Goal: Information Seeking & Learning: Learn about a topic

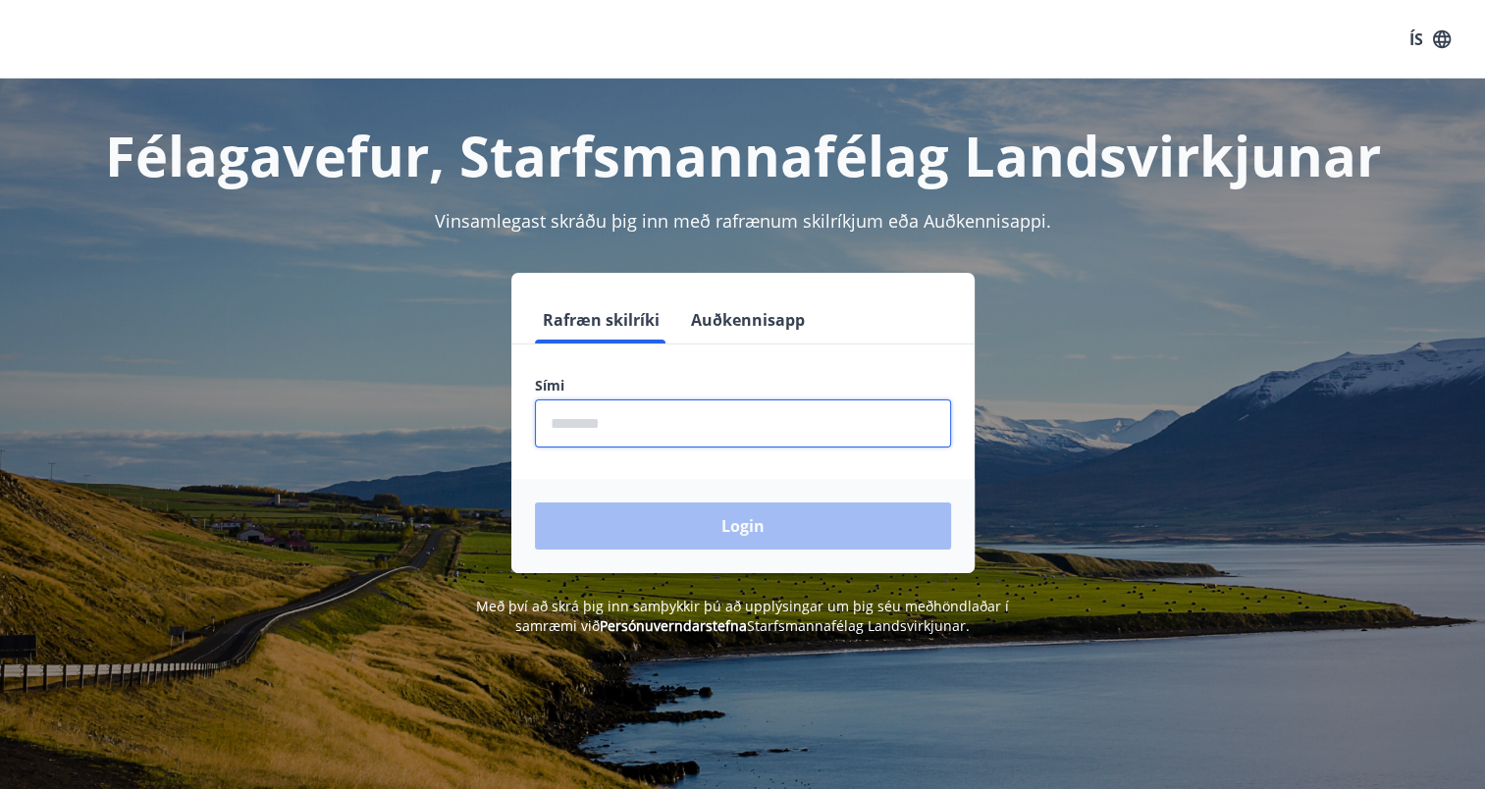
click at [659, 421] on input "phone" at bounding box center [743, 423] width 416 height 48
type input "********"
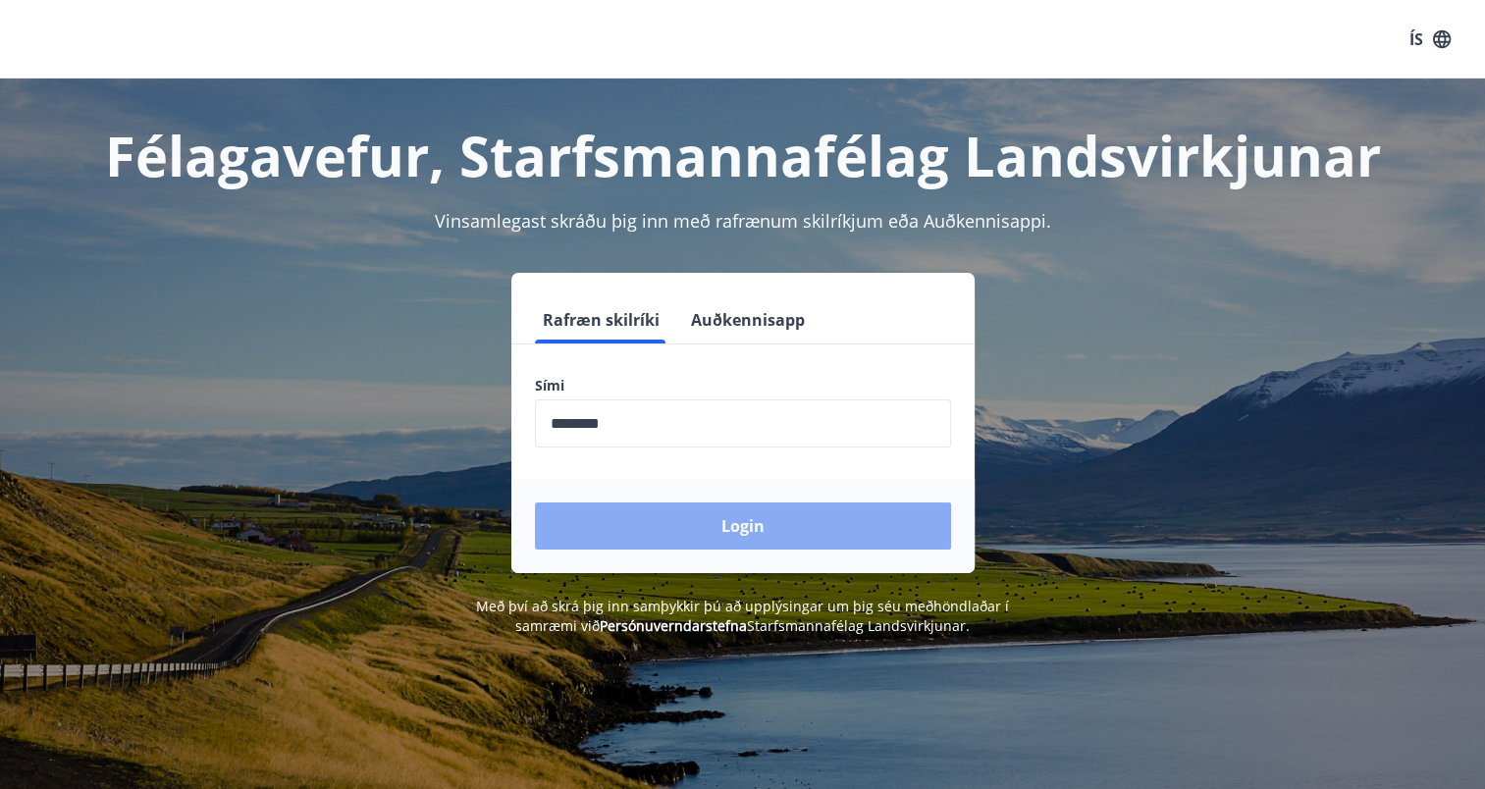
click at [767, 522] on button "Login" at bounding box center [743, 525] width 416 height 47
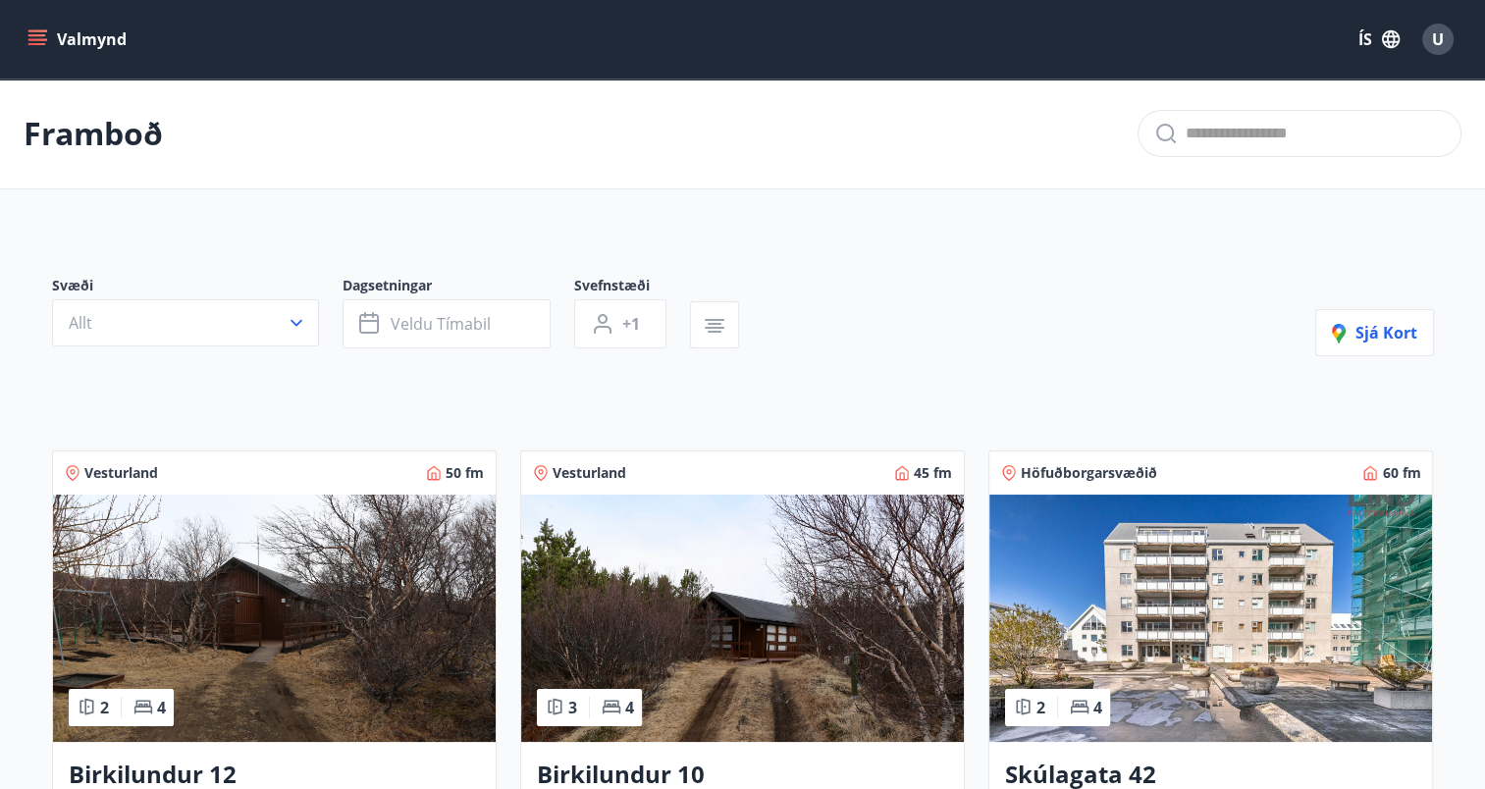
click at [32, 34] on icon "menu" at bounding box center [37, 35] width 18 height 2
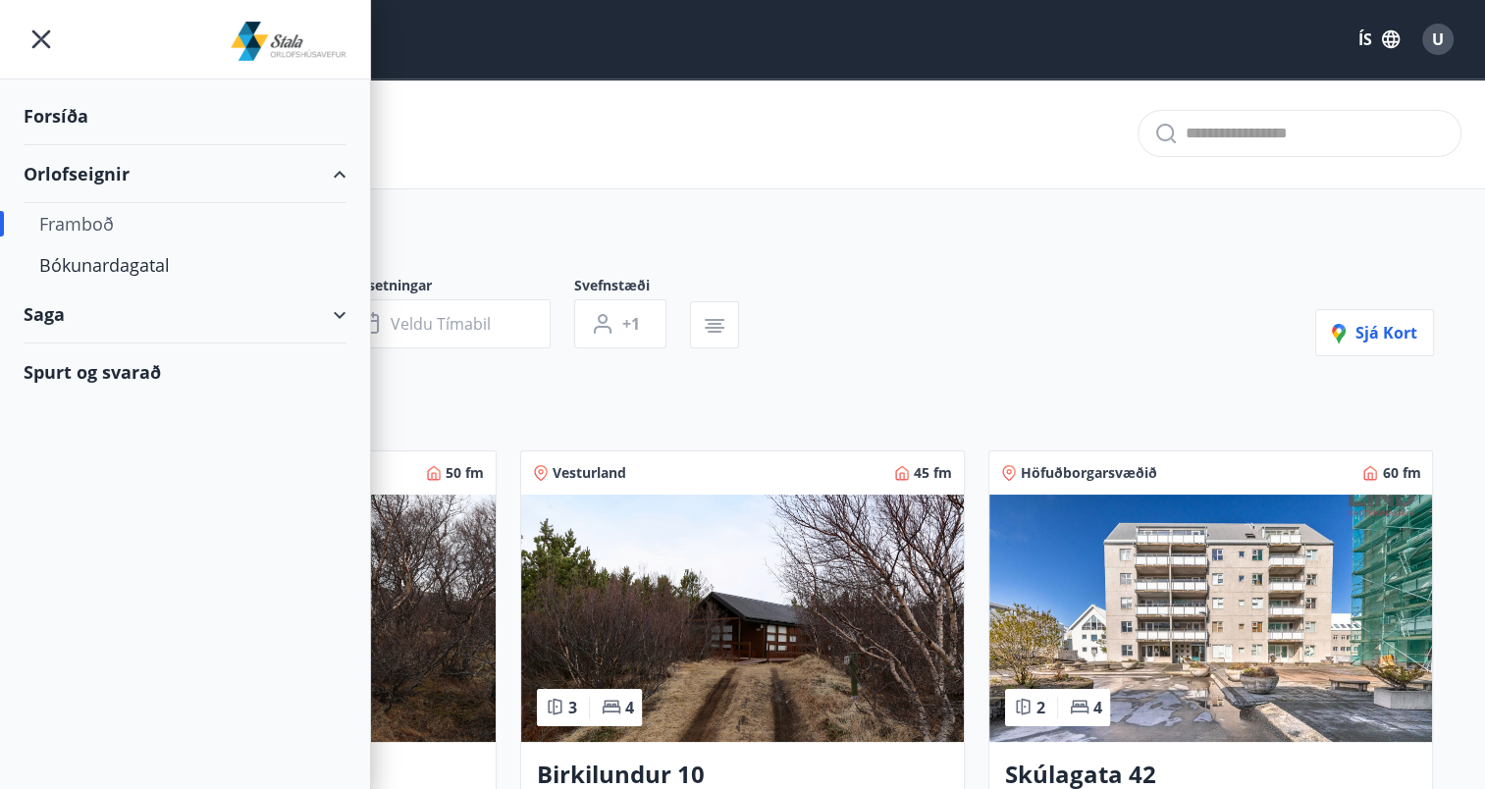
click at [55, 120] on div "Forsíða" at bounding box center [185, 116] width 323 height 58
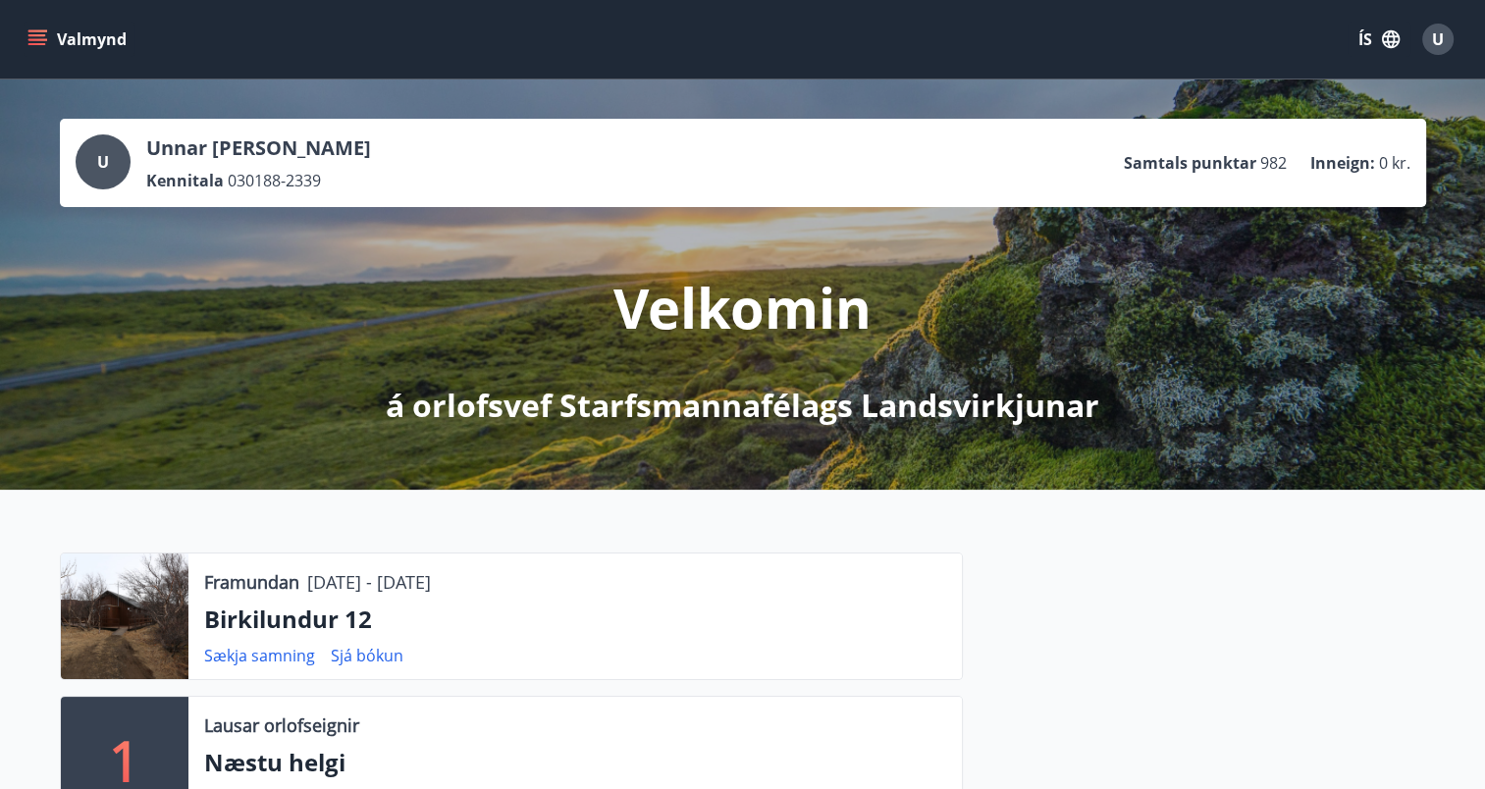
click at [32, 37] on icon "menu" at bounding box center [37, 39] width 20 height 20
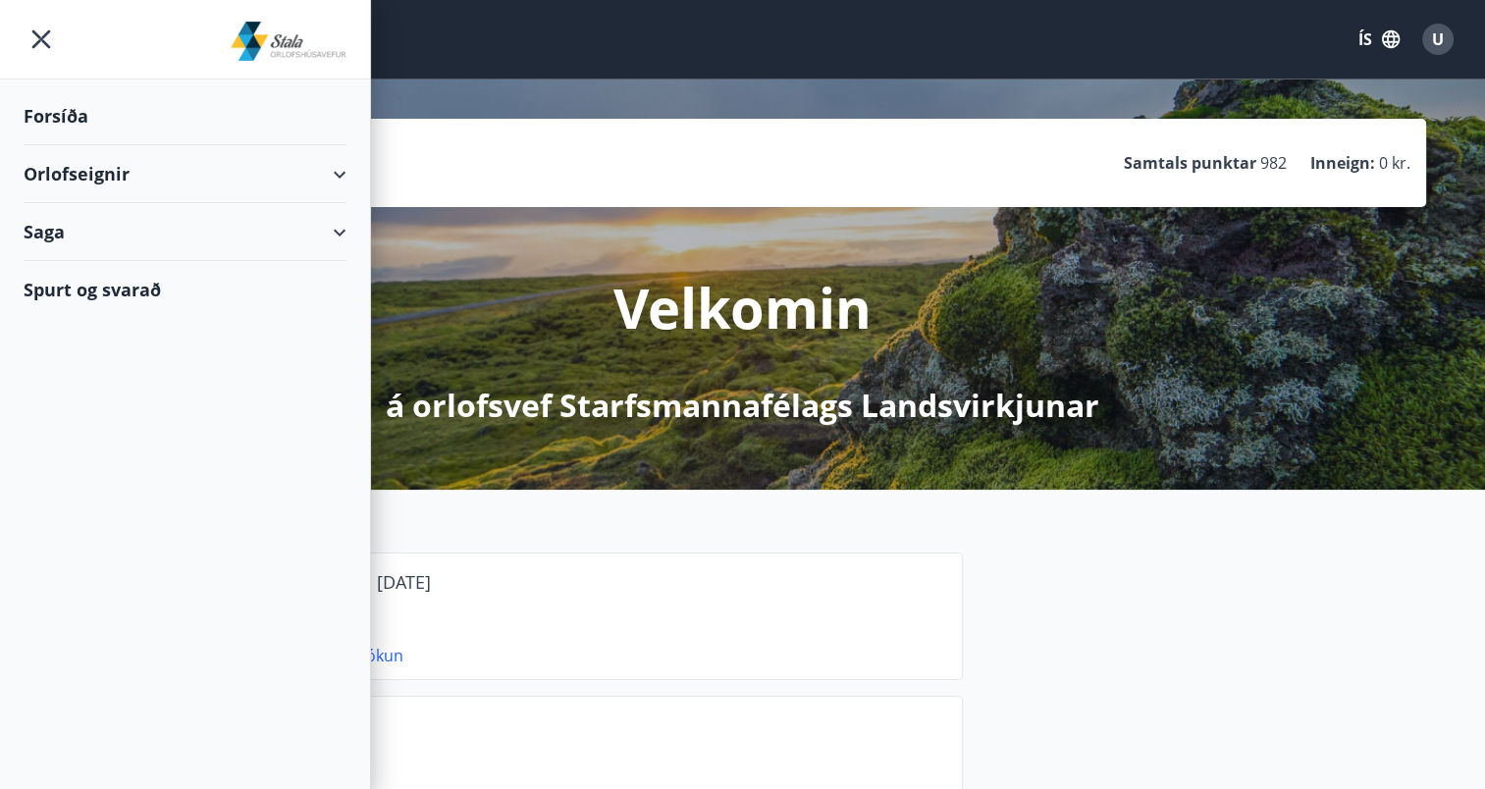
click at [344, 173] on div "Orlofseignir" at bounding box center [185, 174] width 323 height 58
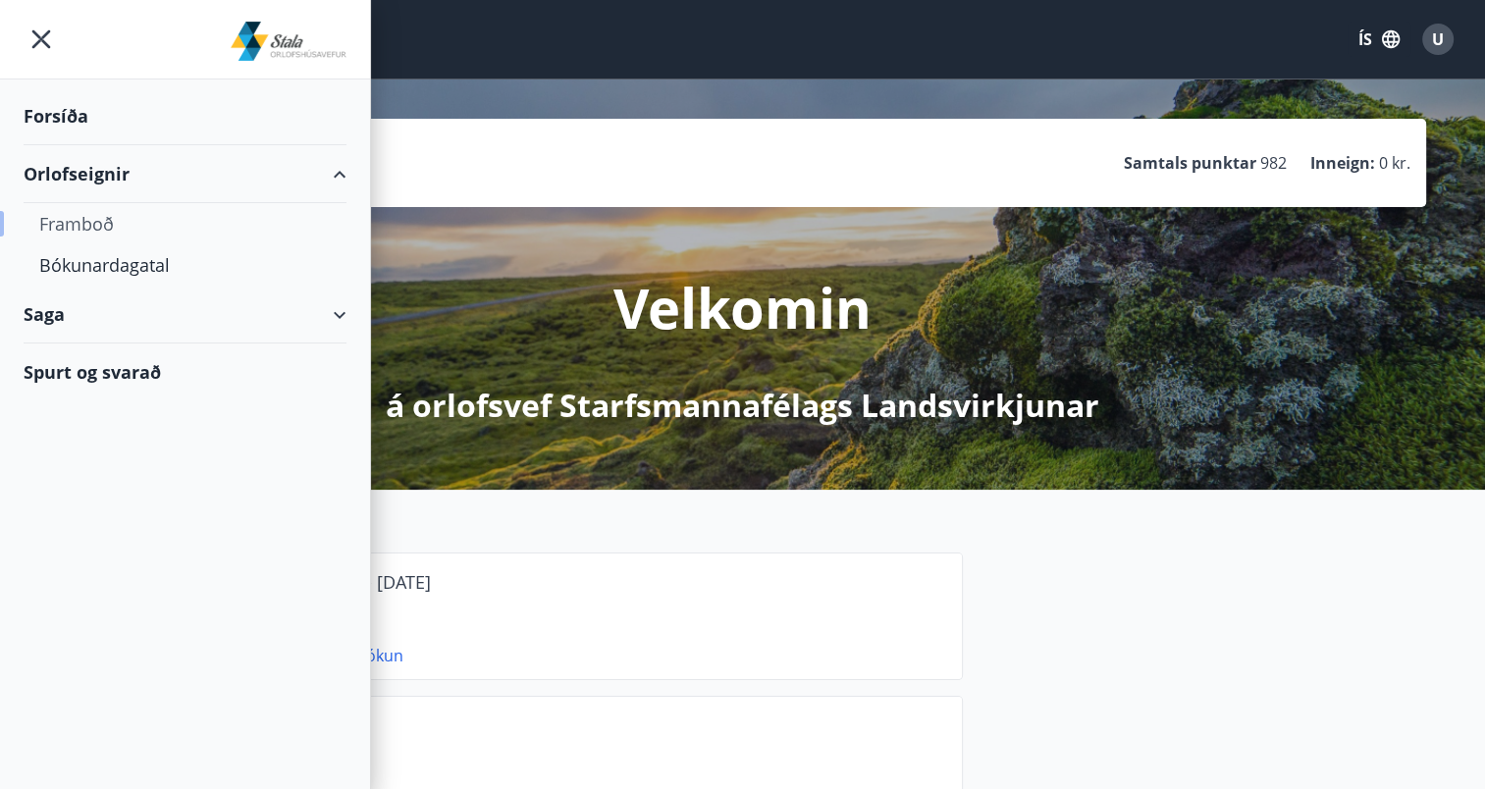
click at [94, 222] on div "Framboð" at bounding box center [184, 223] width 291 height 41
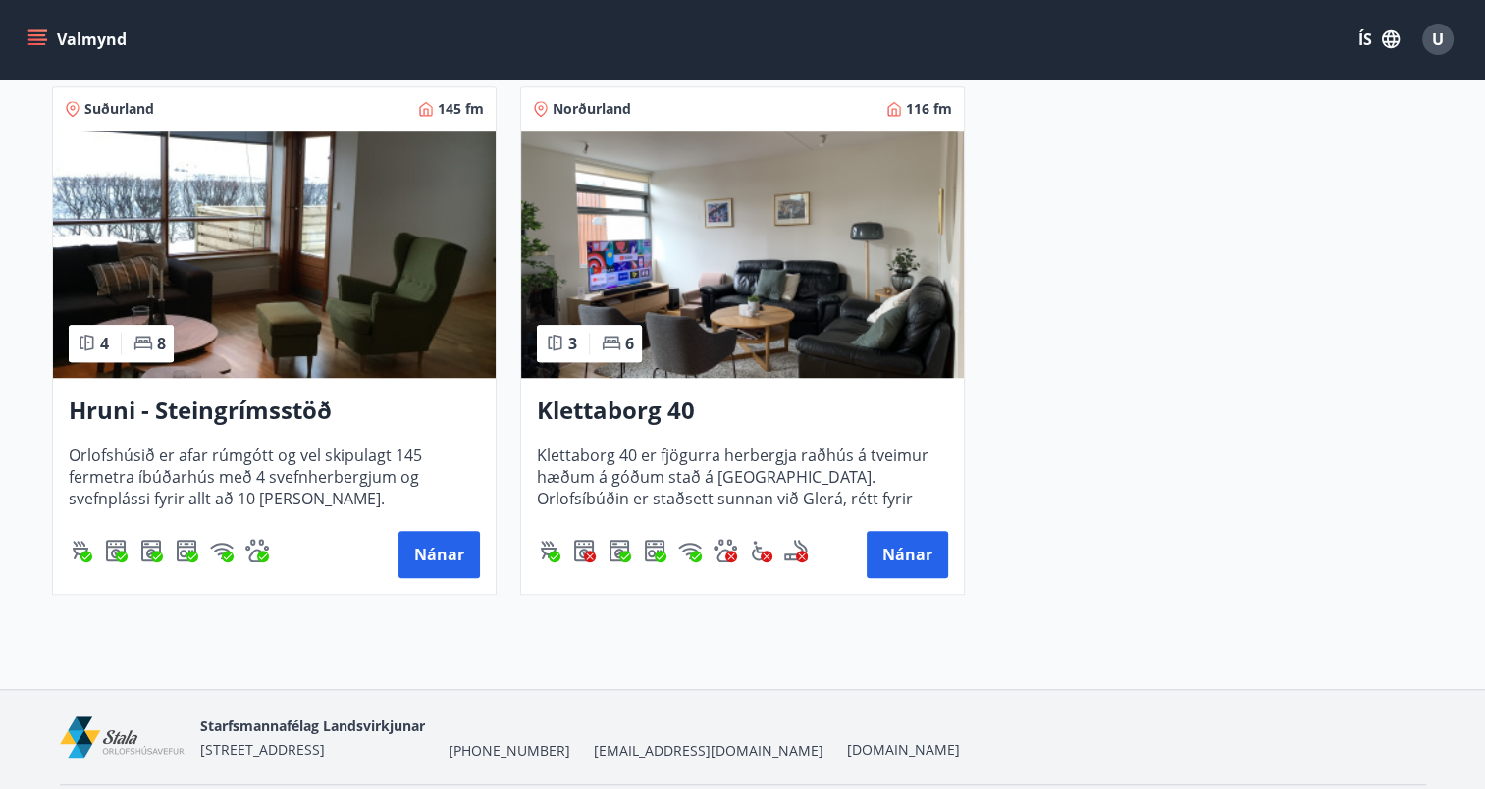
scroll to position [1491, 0]
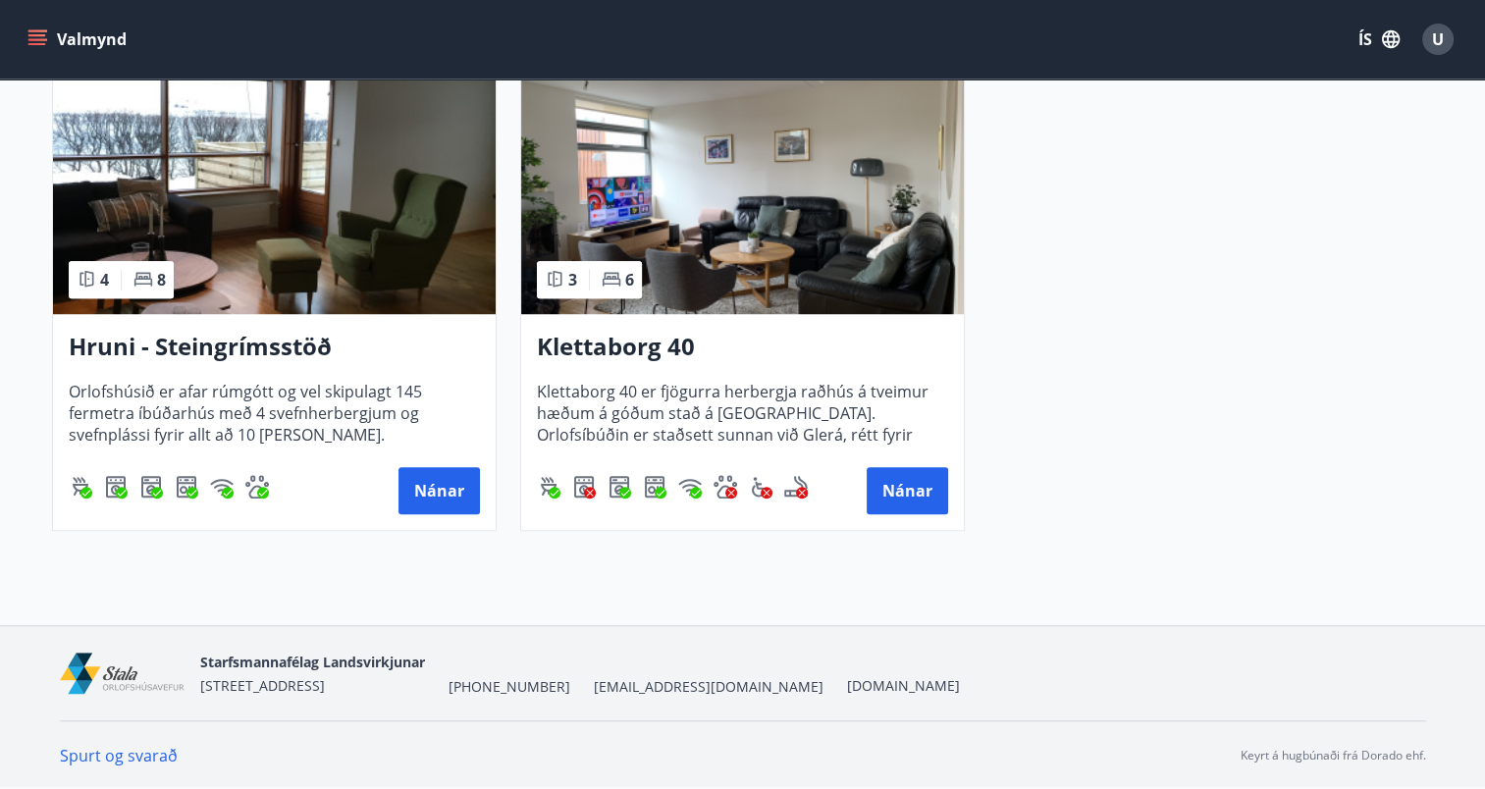
click at [118, 762] on link "Spurt og svarað" at bounding box center [119, 756] width 118 height 22
